Goal: Information Seeking & Learning: Find specific page/section

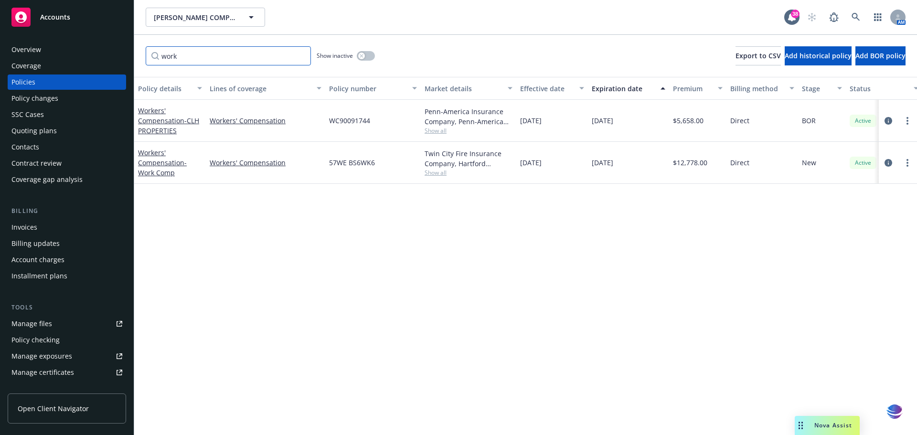
click at [301, 58] on input "work" at bounding box center [228, 55] width 165 height 19
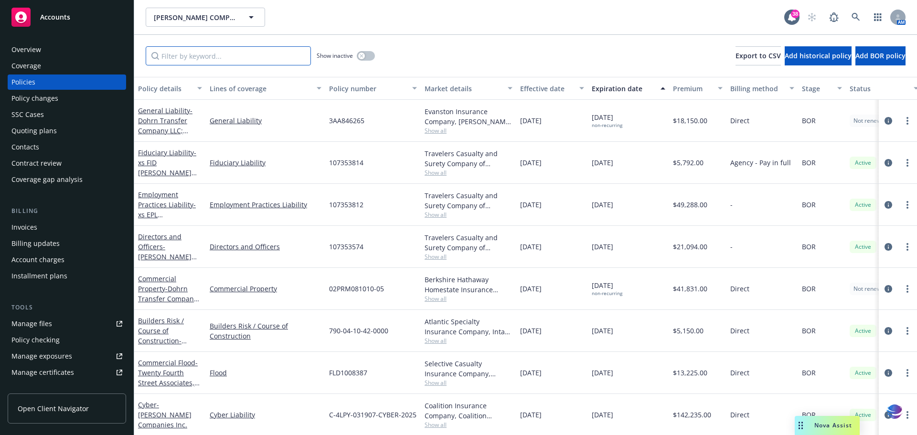
click at [160, 51] on input "Filter by keyword..." at bounding box center [228, 55] width 165 height 19
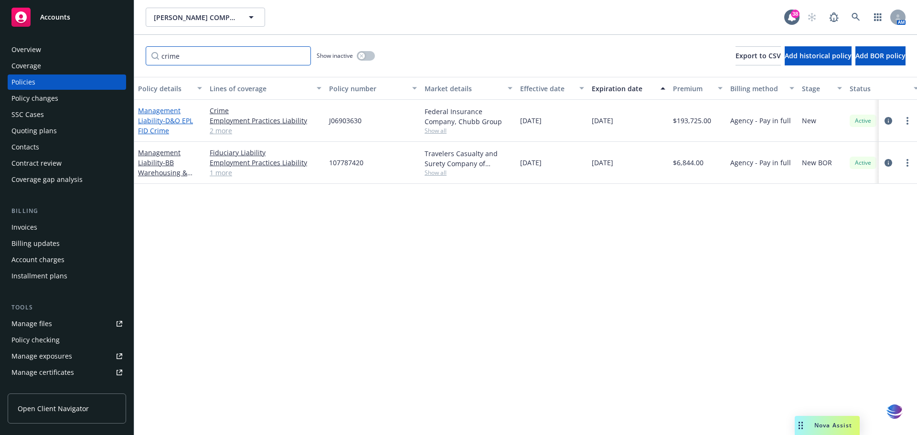
type input "crime"
click at [148, 110] on link "Management Liability - D&O EPL FID Crime" at bounding box center [165, 120] width 55 height 29
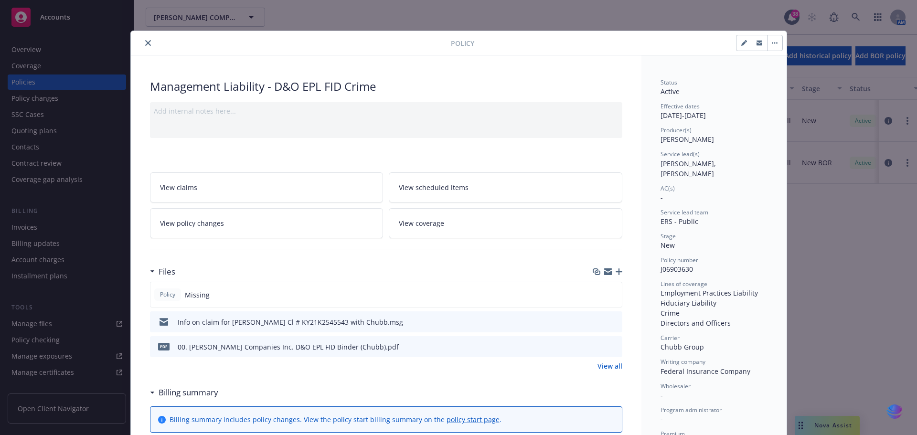
click at [142, 43] on button "close" at bounding box center [147, 42] width 11 height 11
